Goal: Task Accomplishment & Management: Manage account settings

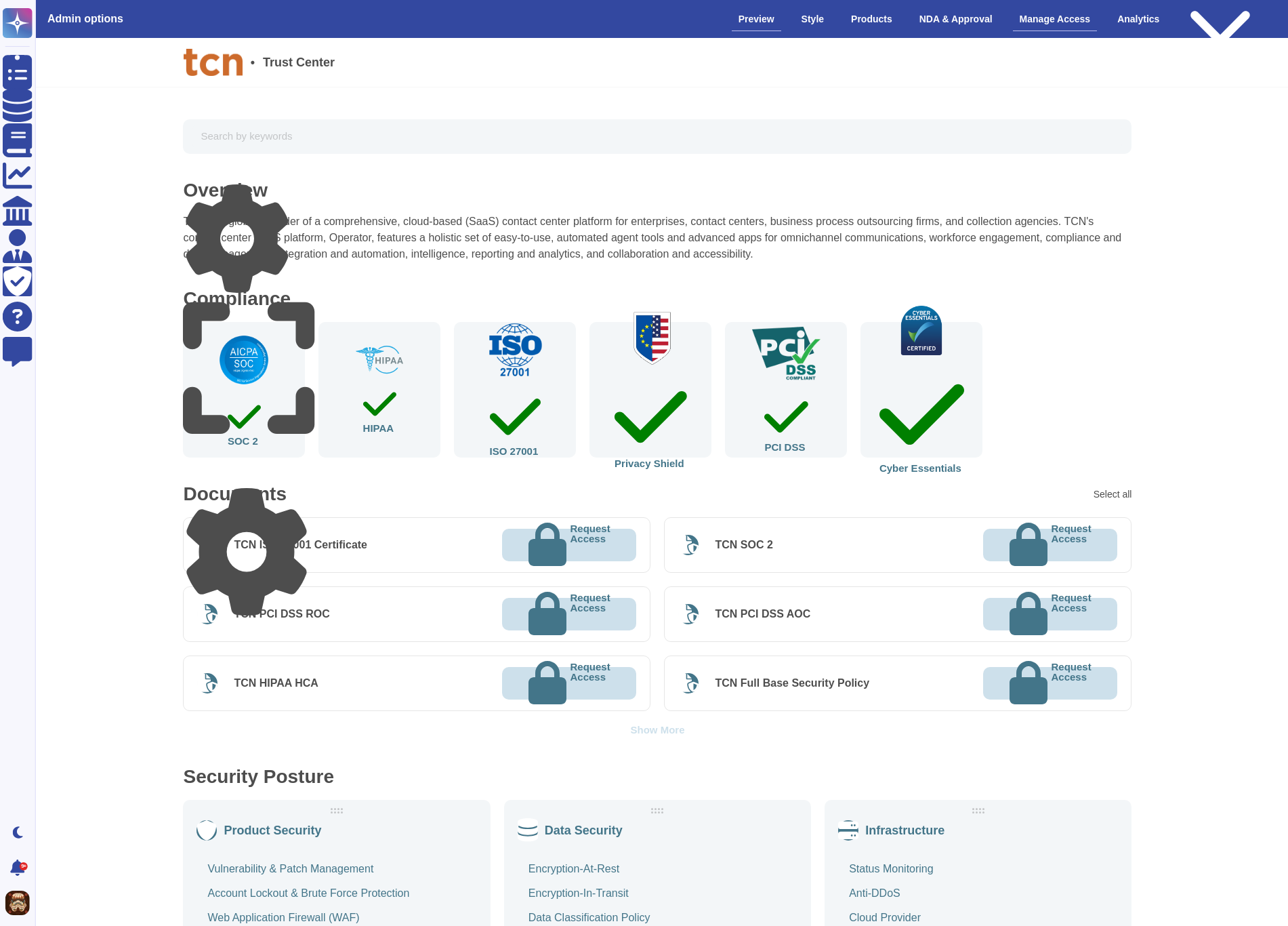
scroll to position [0, 6]
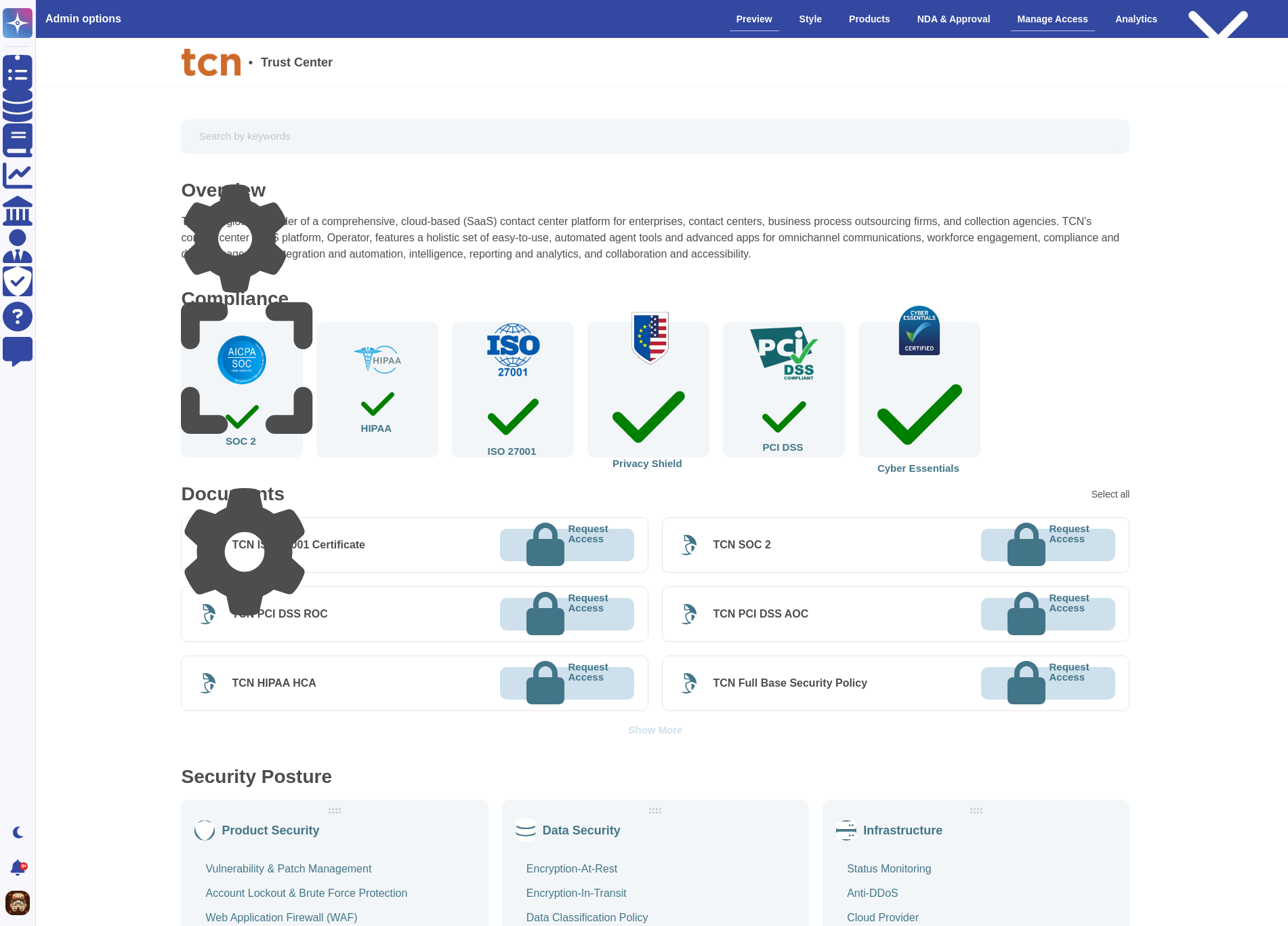
click at [1046, 22] on div "Manage Access" at bounding box center [1053, 19] width 85 height 24
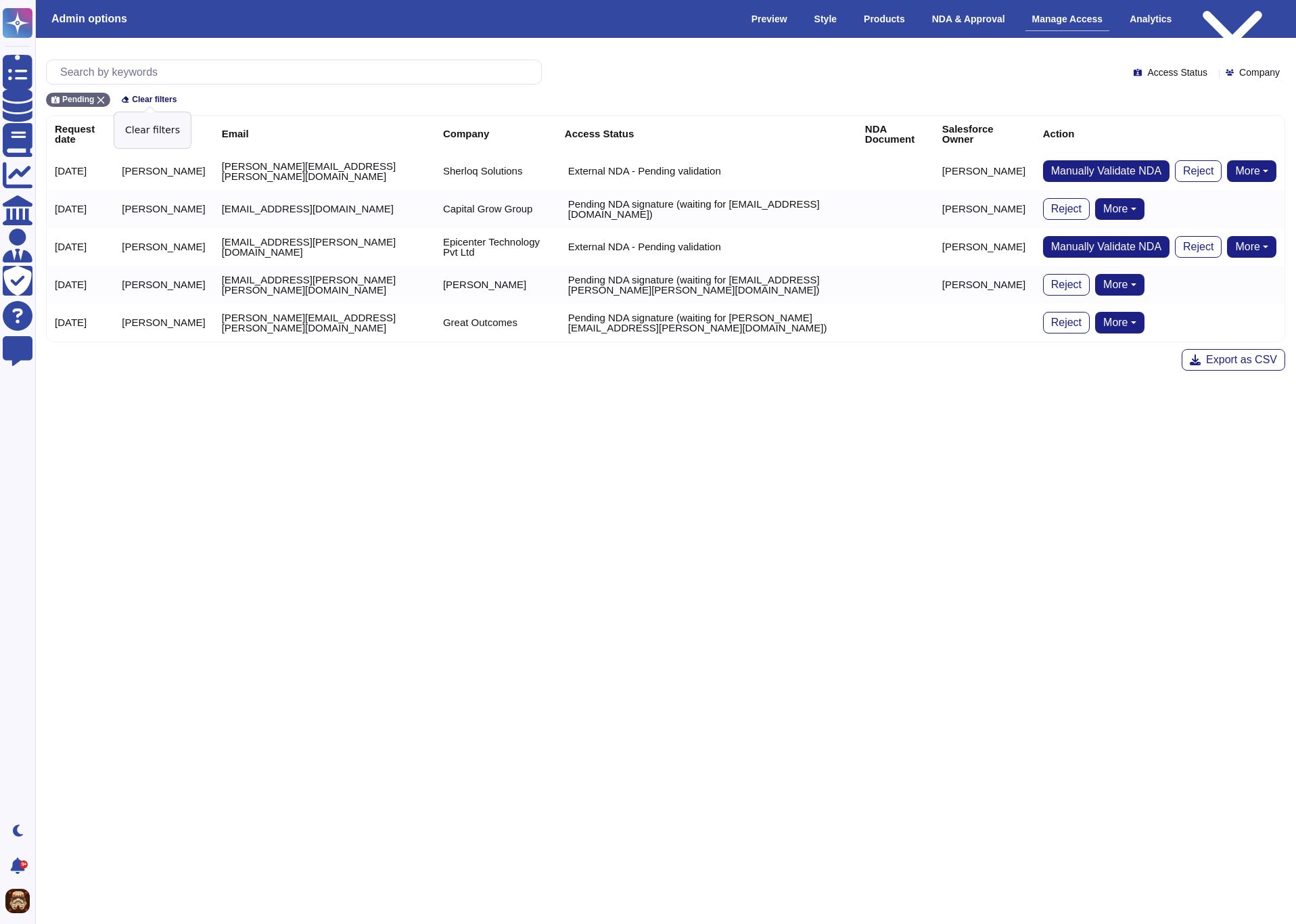
click at [153, 98] on span "Clear filters" at bounding box center [154, 99] width 45 height 8
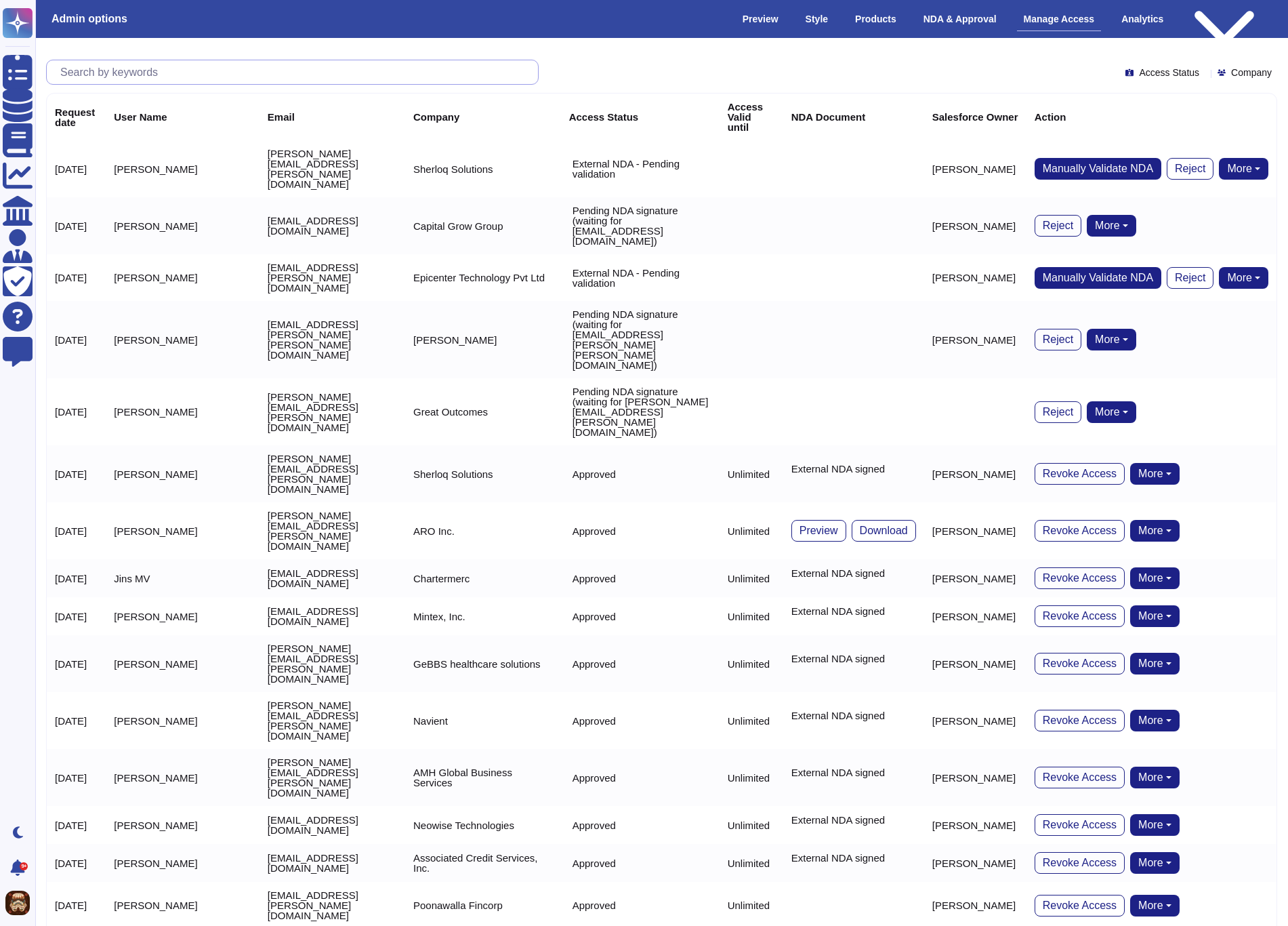
click at [176, 71] on input "text" at bounding box center [296, 72] width 485 height 24
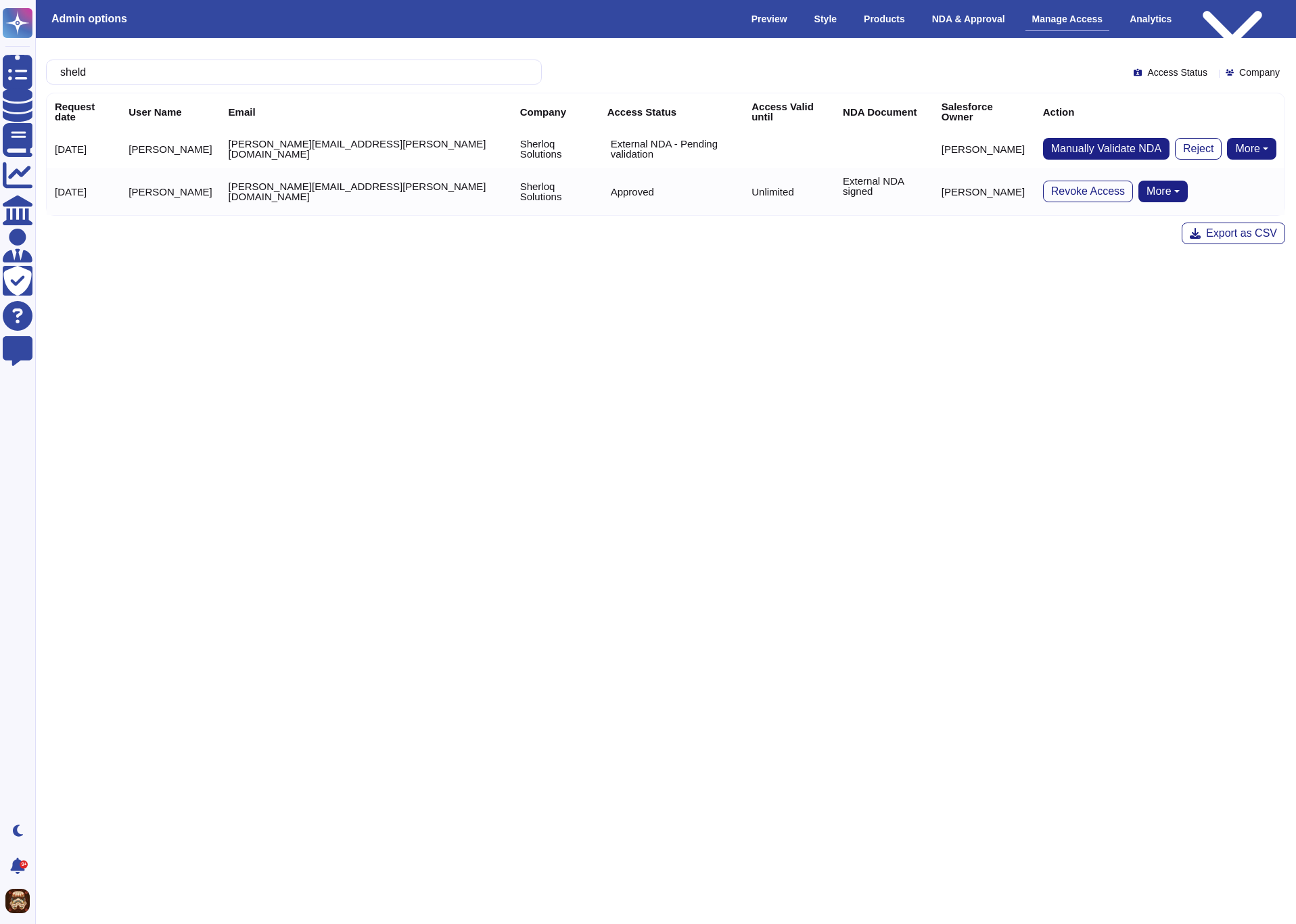
type input "sheld"
click at [1247, 142] on button "More" at bounding box center [1251, 148] width 49 height 21
click at [1235, 200] on link "Remove user" at bounding box center [1201, 208] width 150 height 16
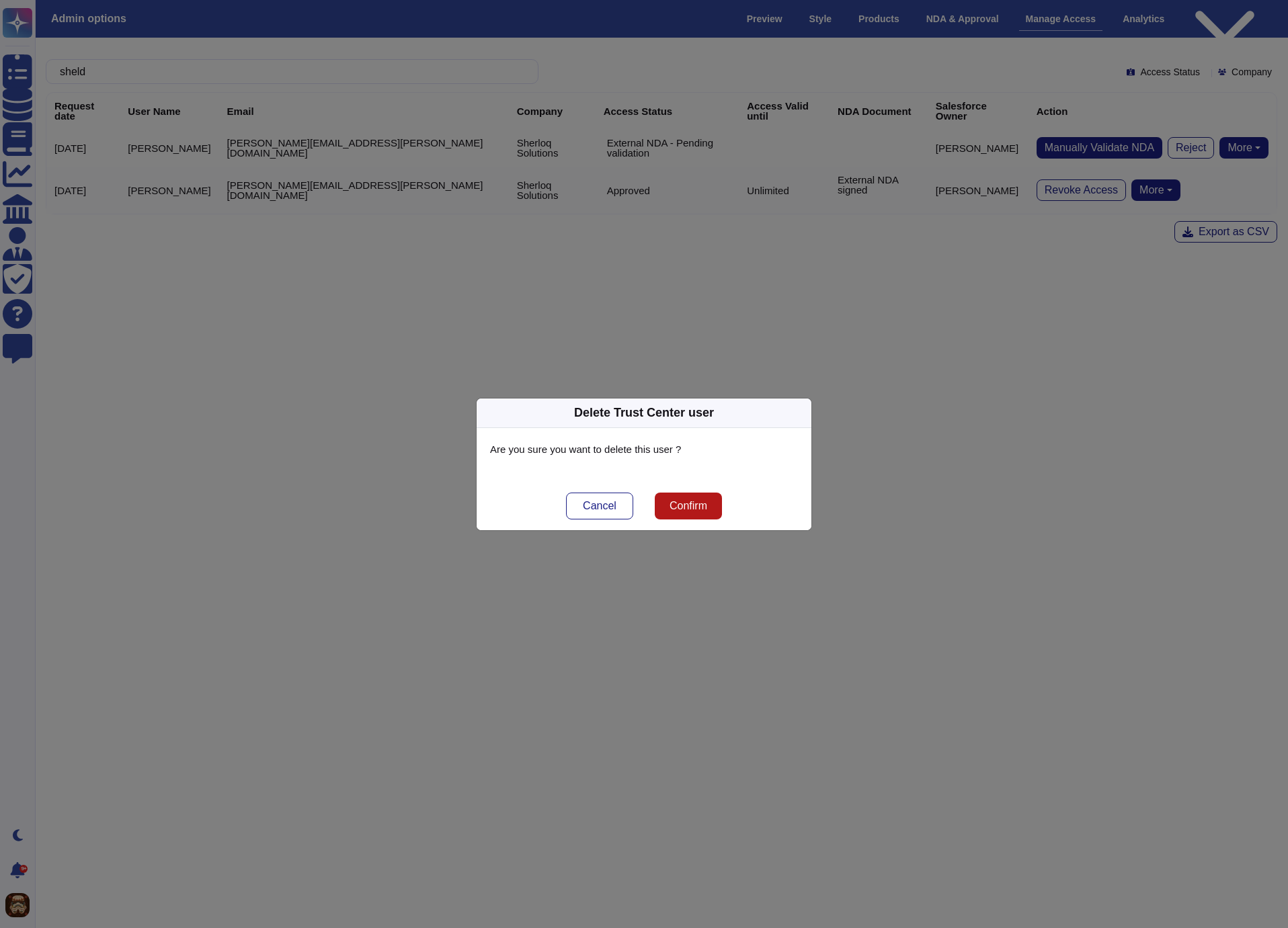
click at [688, 506] on span "Confirm" at bounding box center [689, 506] width 38 height 11
